Goal: Task Accomplishment & Management: Use online tool/utility

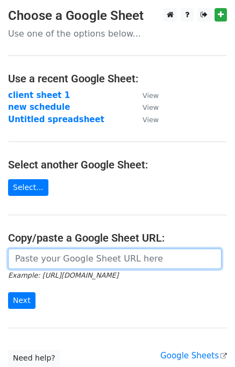
click at [55, 258] on input "url" at bounding box center [115, 259] width 214 height 20
paste input "https://docs.google.com/spreadsheets/d/1jrRTRyZMPUpXuLPgkPJmflksbKPTEX1__Ny_HMp…"
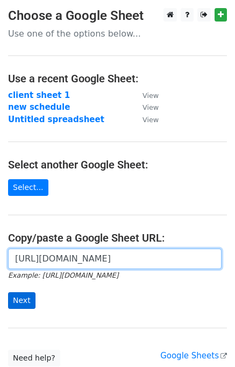
type input "https://docs.google.com/spreadsheets/d/1jrRTRyZMPUpXuLPgkPJmflksbKPTEX1__Ny_HMp…"
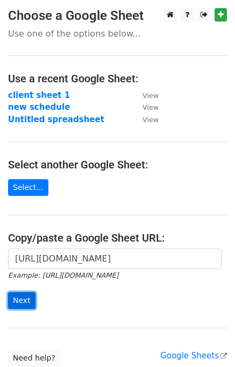
scroll to position [0, 0]
click at [23, 300] on input "Next" at bounding box center [21, 300] width 27 height 17
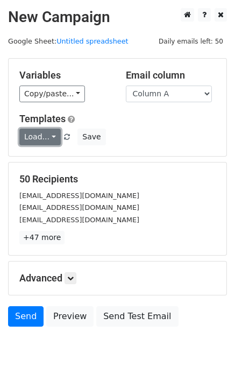
click at [52, 139] on link "Load..." at bounding box center [39, 137] width 41 height 17
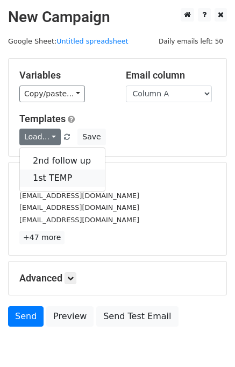
click at [61, 174] on link "1st TEMP" at bounding box center [62, 178] width 85 height 17
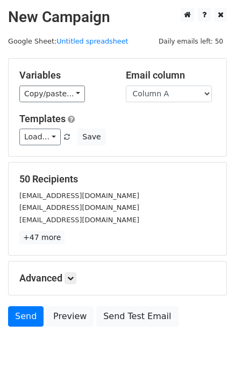
scroll to position [50, 0]
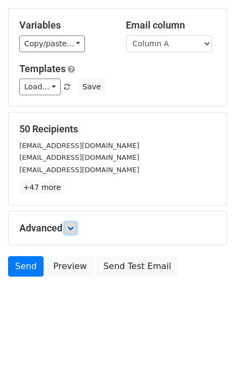
click at [74, 229] on icon at bounding box center [70, 228] width 6 height 6
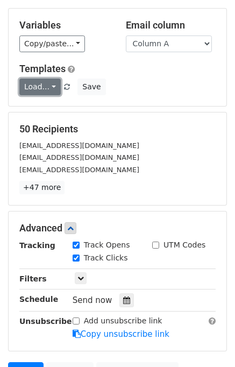
click at [44, 91] on link "Load..." at bounding box center [39, 87] width 41 height 17
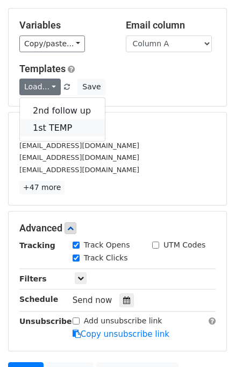
click at [59, 128] on link "1st TEMP" at bounding box center [62, 127] width 85 height 17
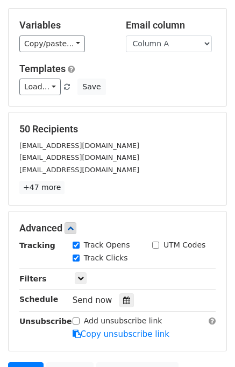
scroll to position [155, 0]
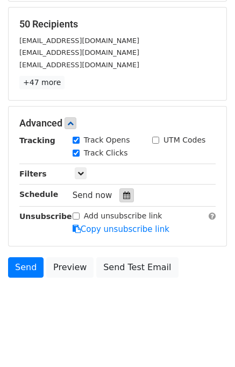
click at [123, 195] on icon at bounding box center [126, 196] width 7 height 8
click at [142, 307] on body "New Campaign Daily emails left: 50 Google Sheet: Untitled spreadsheet Variables…" at bounding box center [117, 89] width 235 height 473
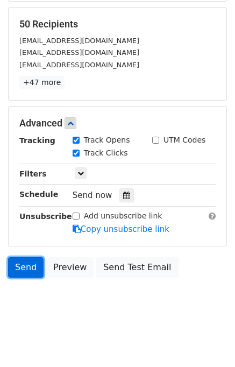
click at [28, 273] on link "Send" at bounding box center [26, 267] width 36 height 20
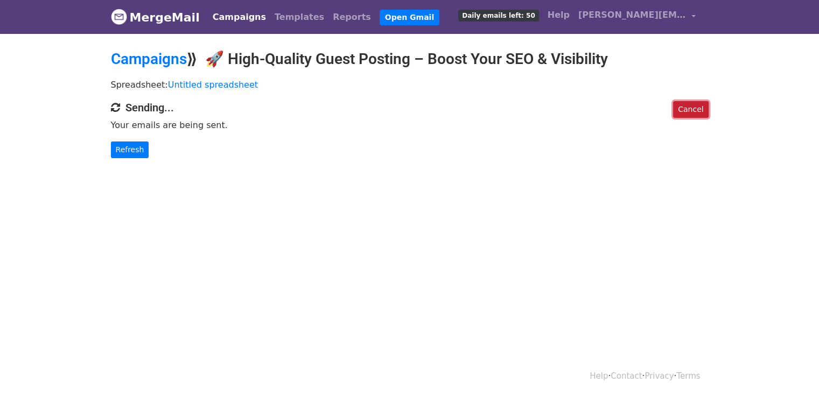
click at [687, 107] on link "Cancel" at bounding box center [690, 109] width 35 height 17
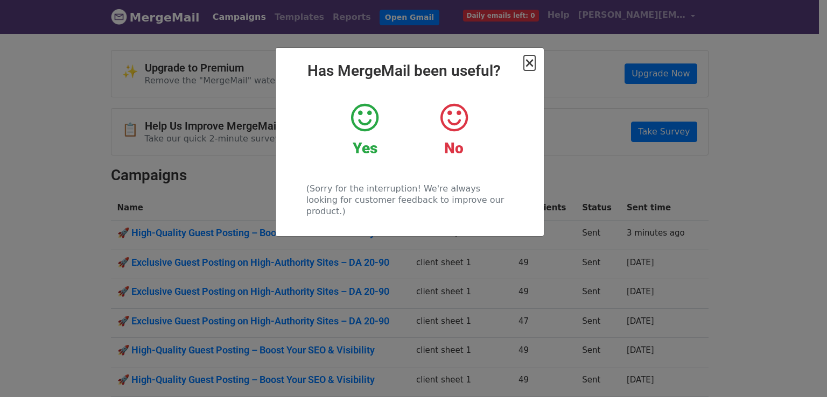
click at [532, 61] on span "×" at bounding box center [529, 62] width 11 height 15
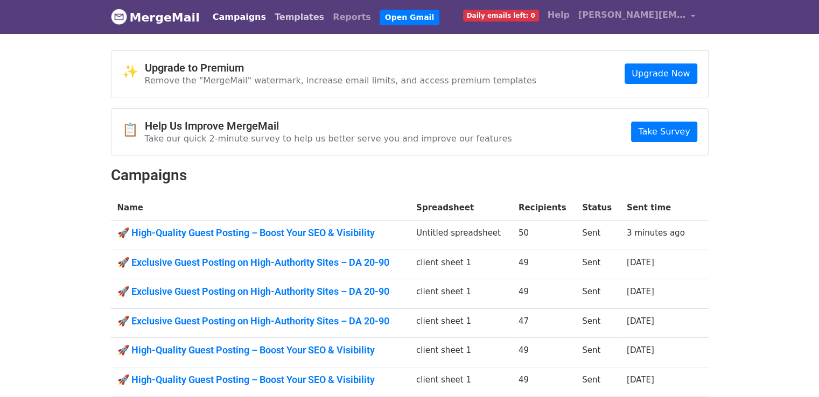
click at [295, 22] on link "Templates" at bounding box center [299, 17] width 58 height 22
click at [285, 18] on link "Templates" at bounding box center [299, 17] width 58 height 22
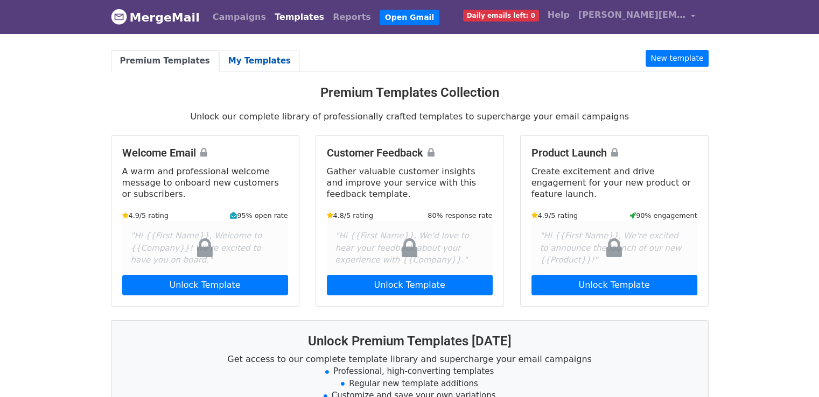
click at [260, 58] on link "My Templates" at bounding box center [259, 61] width 81 height 22
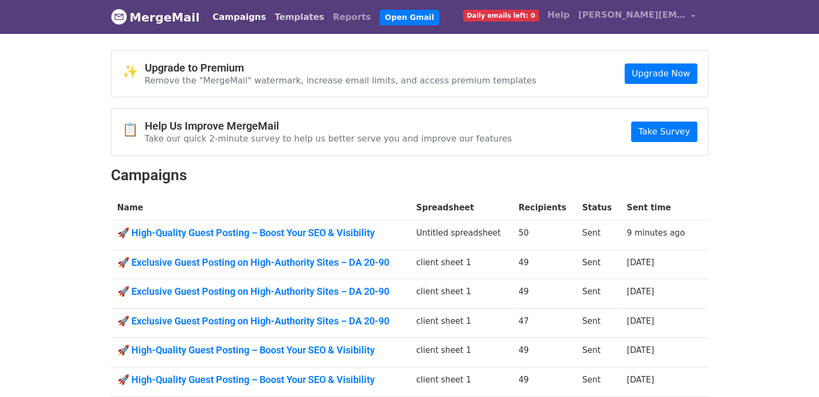
click at [291, 21] on link "Templates" at bounding box center [299, 17] width 58 height 22
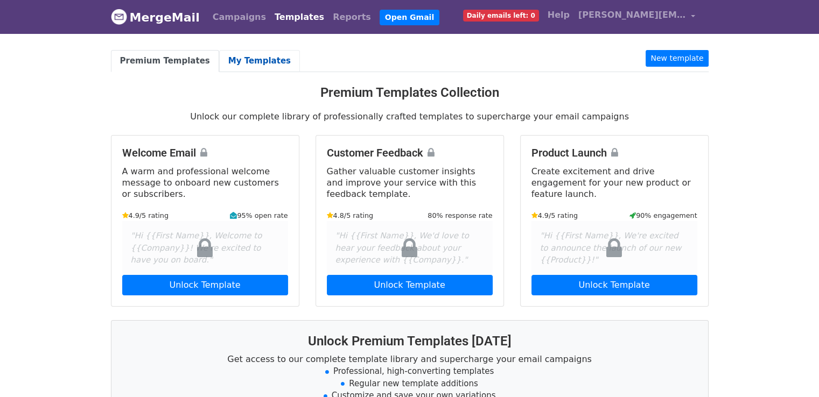
click at [248, 58] on link "My Templates" at bounding box center [259, 61] width 81 height 22
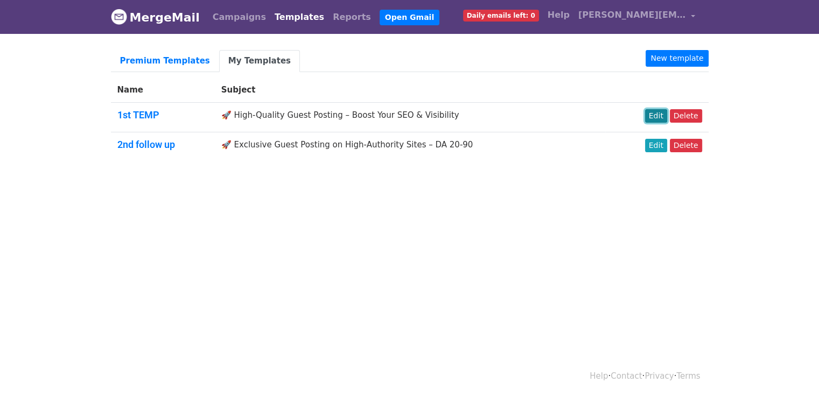
click at [658, 116] on link "Edit" at bounding box center [656, 115] width 22 height 13
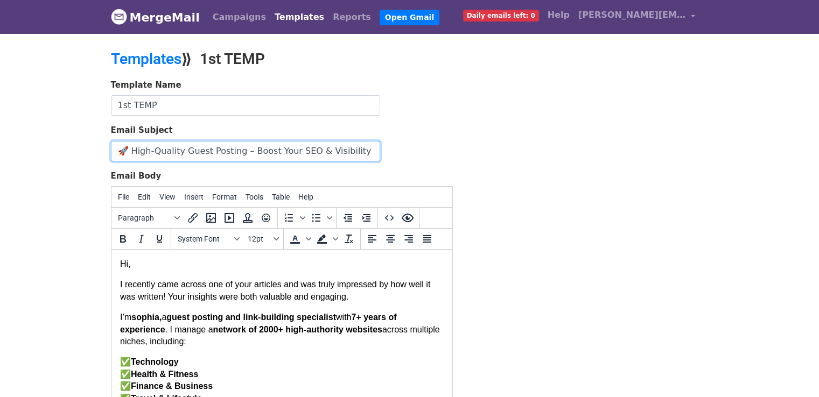
click at [117, 152] on input "🚀 High-Quality Guest Posting – Boost Your SEO & Visibility" at bounding box center [245, 151] width 269 height 20
click at [306, 157] on input "🚀 High-Quality Guest Posting – Boost Your SEO & Visibility" at bounding box center [245, 151] width 269 height 20
click at [147, 145] on input "🚀 High-Quality Guest Posting – Boost Your SEO & Visibility" at bounding box center [245, 151] width 269 height 20
click at [116, 151] on input "🚀 High-Quality Guest Posting – Boost Your SEO & Visibility" at bounding box center [245, 151] width 269 height 20
drag, startPoint x: 116, startPoint y: 151, endPoint x: 336, endPoint y: 158, distance: 220.2
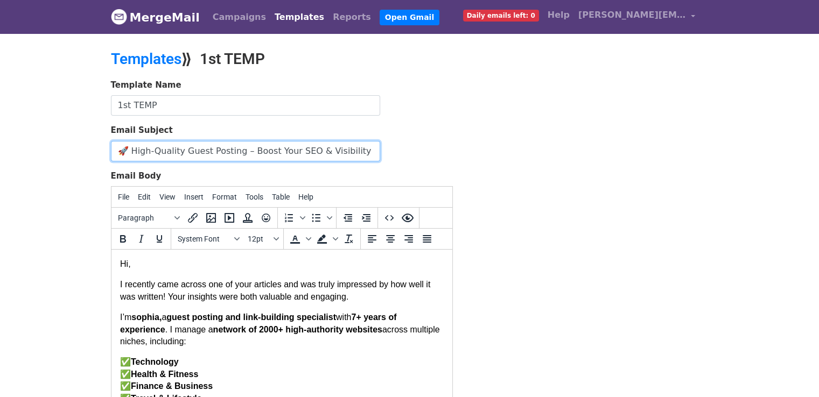
click at [336, 158] on input "🚀 High-Quality Guest Posting – Boost Your SEO & Visibility" at bounding box center [245, 151] width 269 height 20
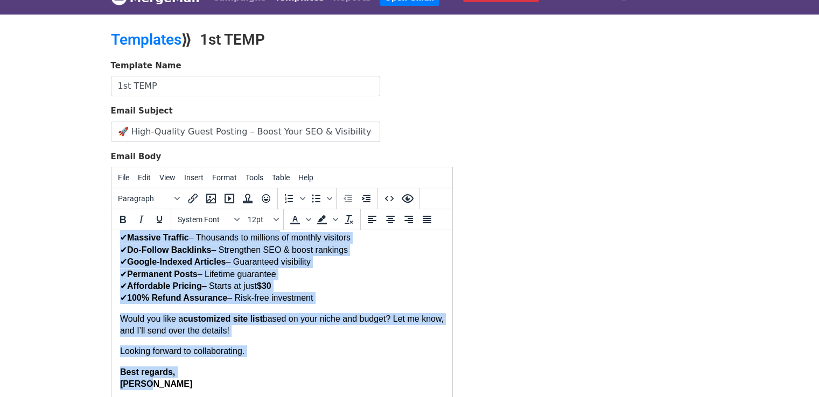
scroll to position [146, 0]
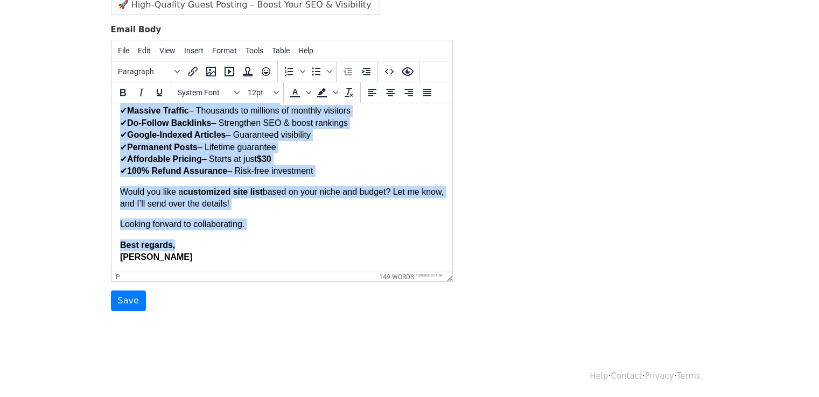
drag, startPoint x: 120, startPoint y: 119, endPoint x: 334, endPoint y: 238, distance: 244.6
click at [334, 238] on body "Hi, I recently came across one of your articles and was truly impressed by how …" at bounding box center [280, 81] width 323 height 363
copy body "Hi, I recently came across one of your articles and was truly impressed by how …"
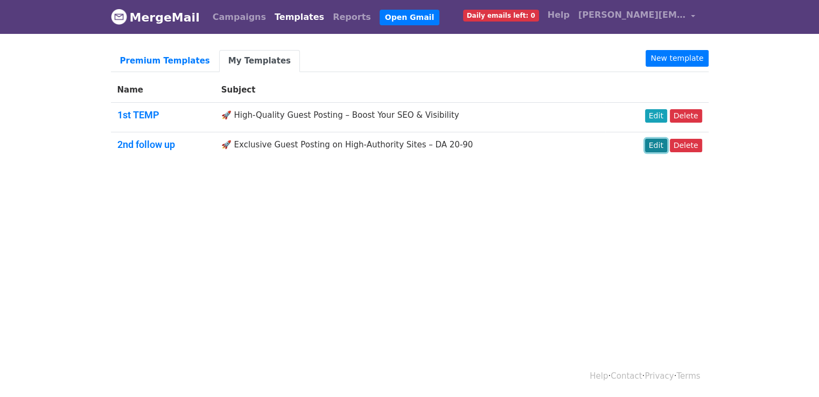
click at [664, 146] on link "Edit" at bounding box center [656, 145] width 22 height 13
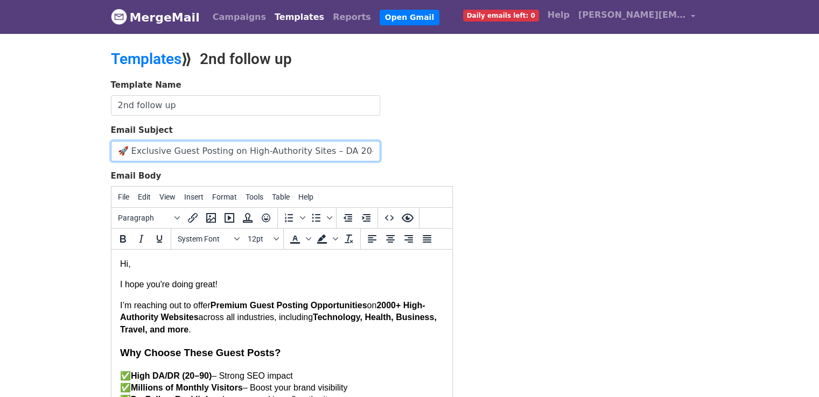
click at [118, 150] on input "🚀 Exclusive Guest Posting on High-Authority Sites – DA 20-90" at bounding box center [245, 151] width 269 height 20
drag, startPoint x: 118, startPoint y: 150, endPoint x: 360, endPoint y: 156, distance: 241.7
click at [360, 156] on input "🚀 Exclusive Guest Posting on High-Authority Sites – DA 20-90" at bounding box center [245, 151] width 269 height 20
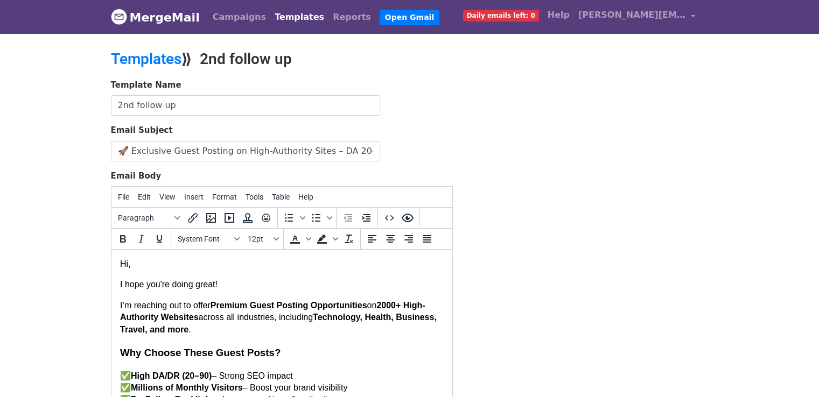
click at [119, 265] on p "Hi," at bounding box center [280, 264] width 323 height 12
drag, startPoint x: 135, startPoint y: 273, endPoint x: 181, endPoint y: 299, distance: 53.0
drag, startPoint x: 118, startPoint y: 265, endPoint x: 129, endPoint y: 269, distance: 10.9
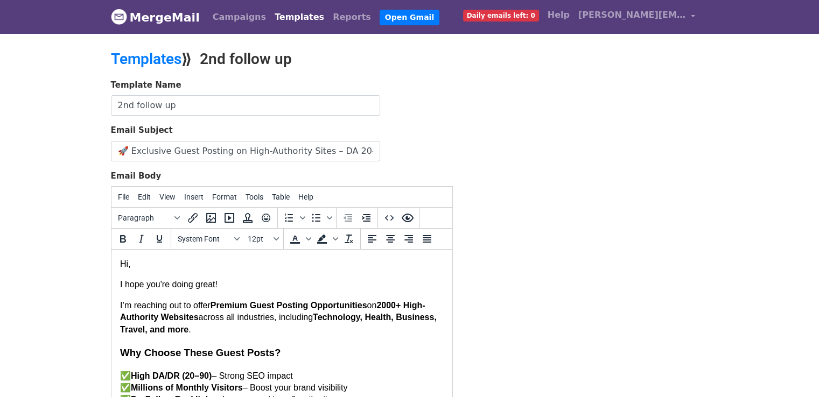
drag, startPoint x: 118, startPoint y: 264, endPoint x: 135, endPoint y: 272, distance: 18.3
drag, startPoint x: 118, startPoint y: 264, endPoint x: 125, endPoint y: 266, distance: 7.3
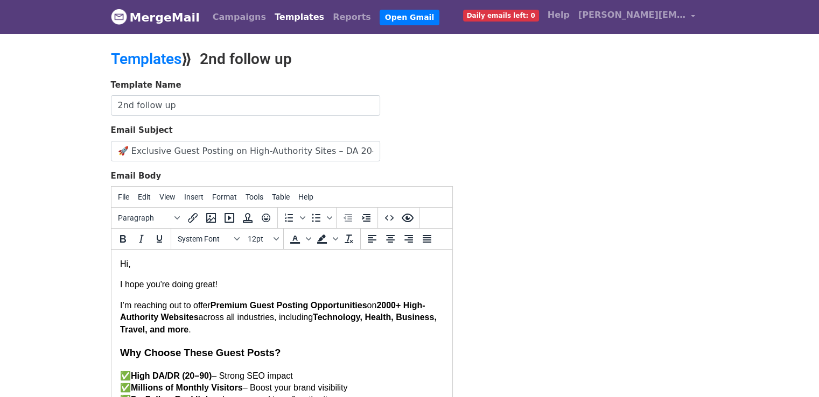
click at [122, 264] on p "Hi," at bounding box center [280, 264] width 323 height 12
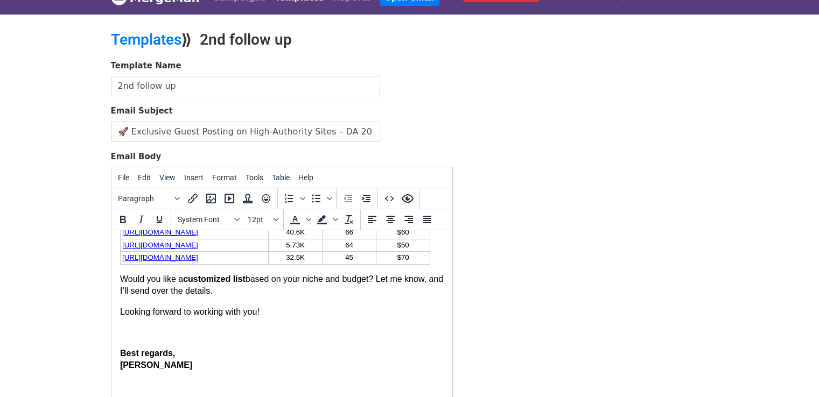
scroll to position [146, 0]
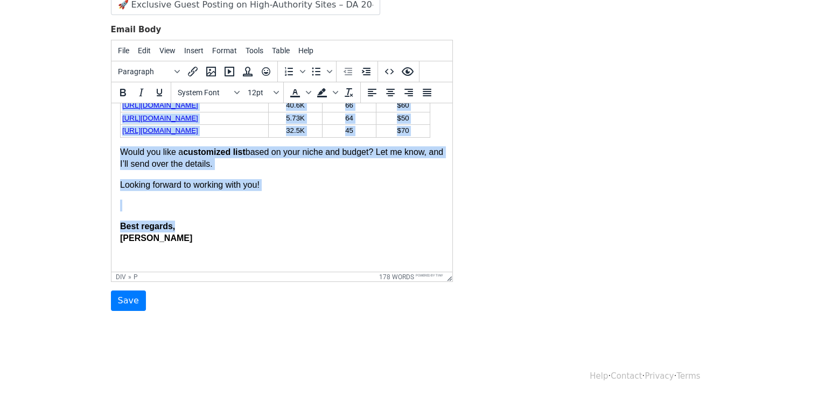
drag, startPoint x: 122, startPoint y: 117, endPoint x: 291, endPoint y: 225, distance: 200.4
copy div "Lo, I dolo sit'am conse adipi! E’s doeiusmo tem in utlab Etdolor Magna Aliquae …"
